Goal: Register for event/course

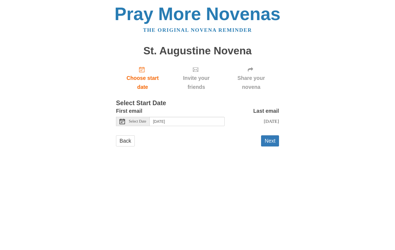
click at [143, 121] on span "Select Date" at bounding box center [137, 122] width 17 height 4
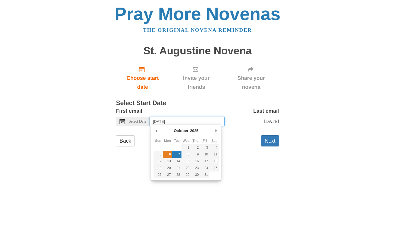
type input "[DATE]"
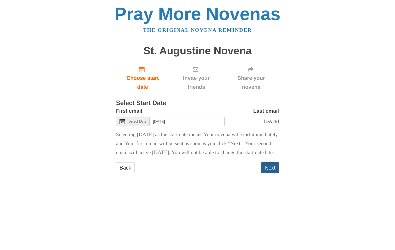
click at [271, 173] on button "Next" at bounding box center [270, 167] width 18 height 11
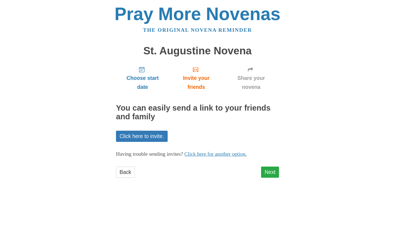
click at [271, 174] on link "Next" at bounding box center [270, 172] width 18 height 11
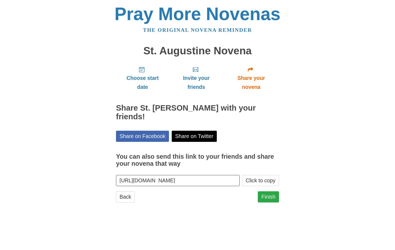
click at [272, 195] on link "Finish" at bounding box center [268, 196] width 21 height 11
